Goal: Information Seeking & Learning: Learn about a topic

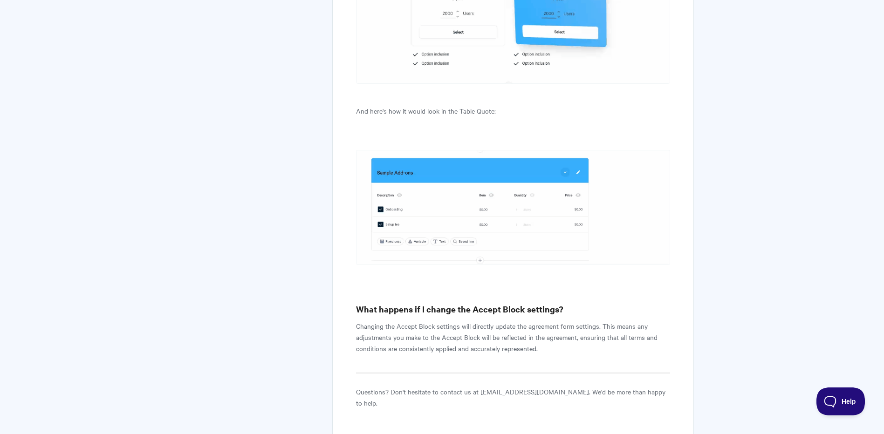
scroll to position [7319, 0]
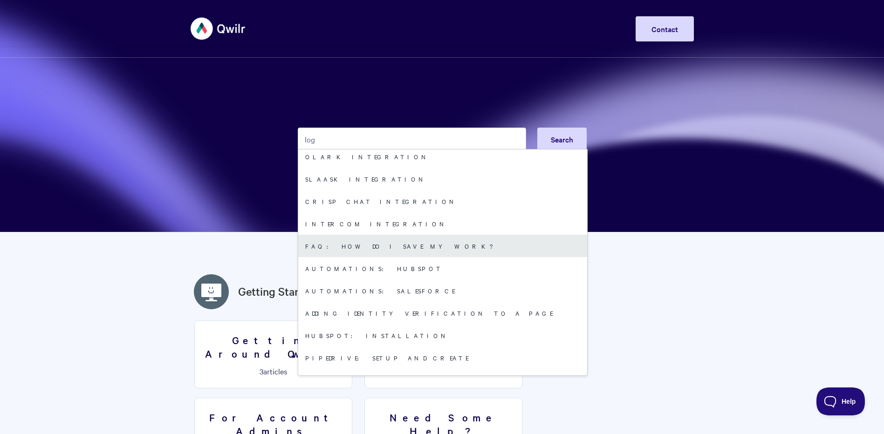
scroll to position [164, 0]
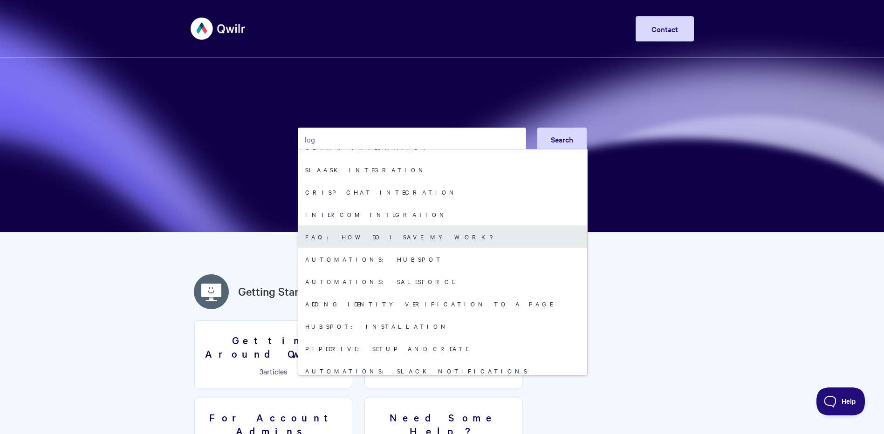
type input "log"
click at [408, 225] on link "FAQ: How do I save my work?" at bounding box center [442, 236] width 289 height 22
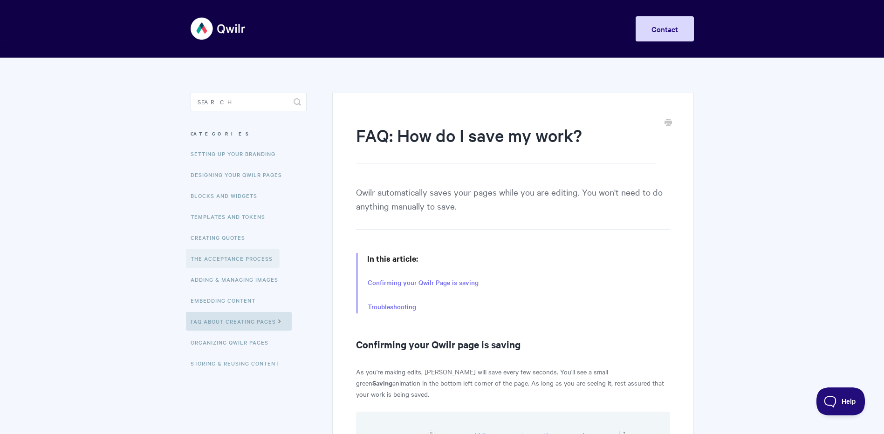
click at [266, 255] on link "The Acceptance Process" at bounding box center [233, 258] width 94 height 19
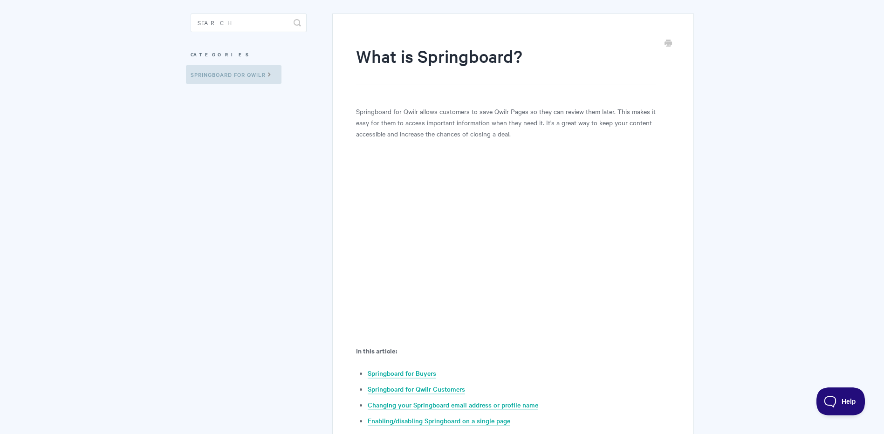
scroll to position [82, 0]
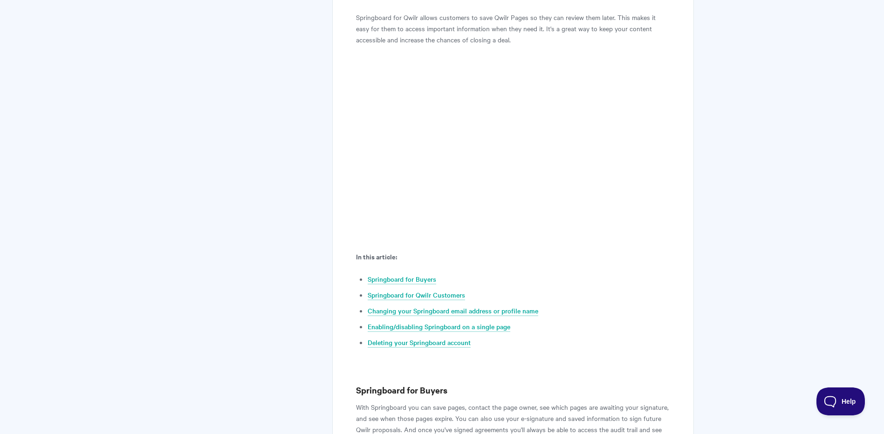
scroll to position [195, 0]
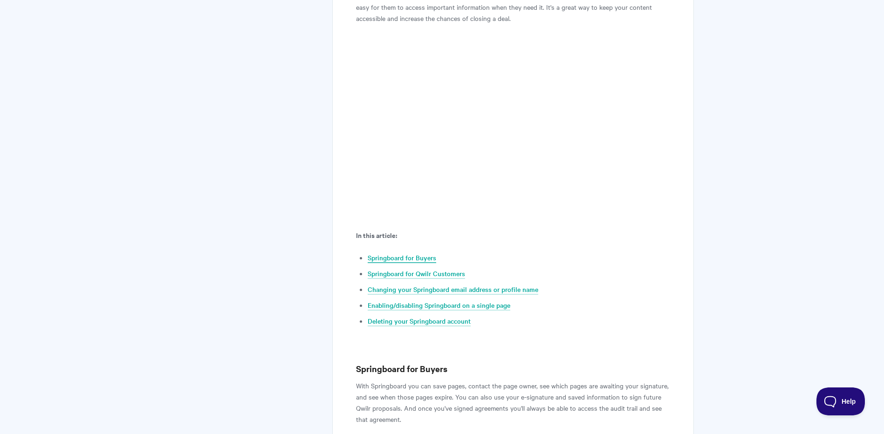
click at [414, 259] on link "Springboard for Buyers" at bounding box center [402, 258] width 68 height 10
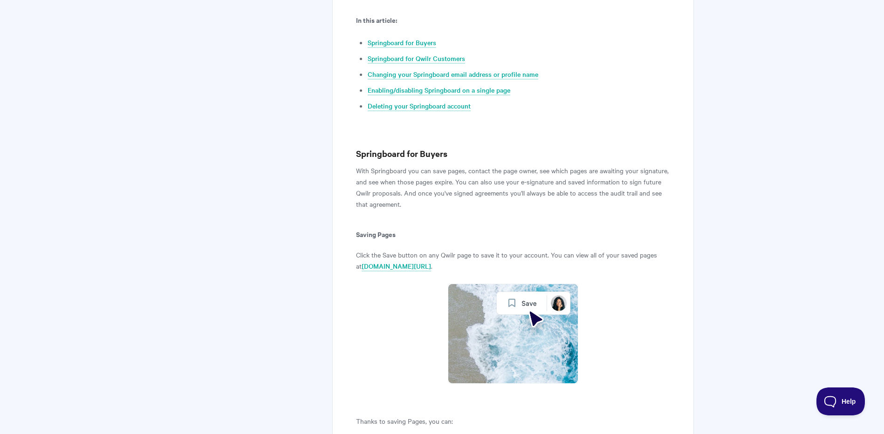
scroll to position [392, 0]
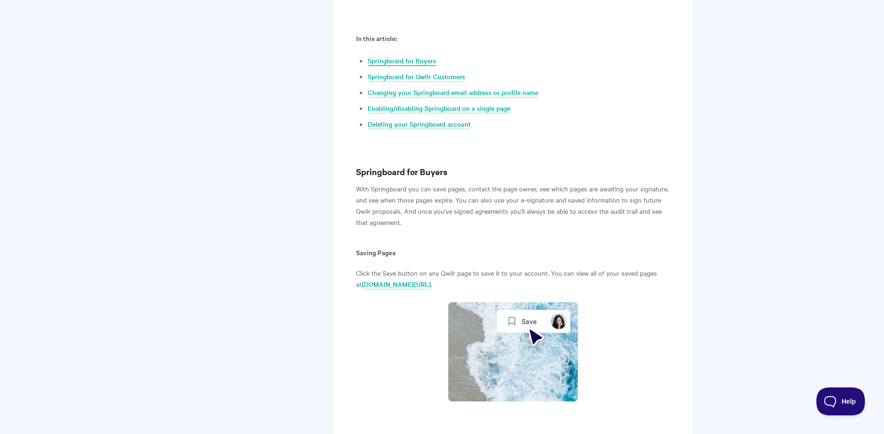
click at [387, 62] on link "Springboard for Buyers" at bounding box center [402, 61] width 68 height 10
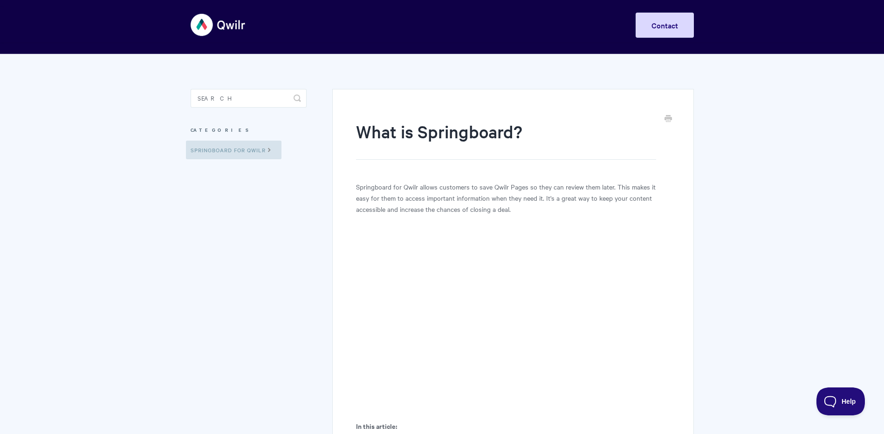
scroll to position [0, 0]
